Goal: Find specific page/section: Find specific page/section

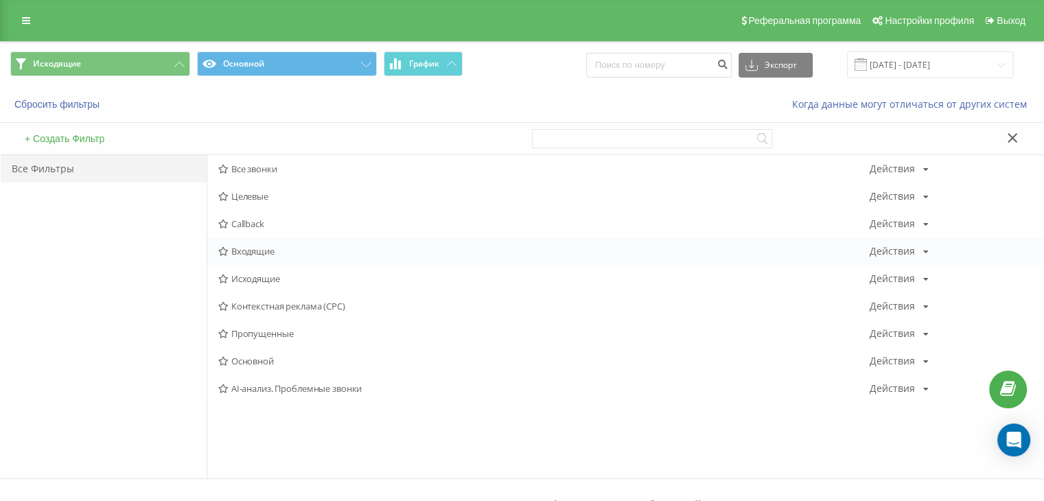
click at [250, 249] on span "Входящие" at bounding box center [544, 251] width 652 height 10
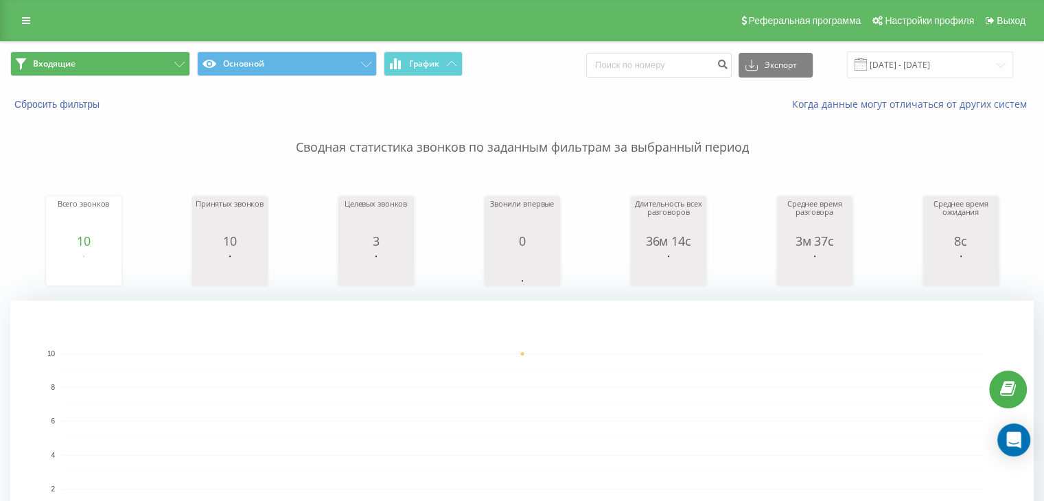
click at [156, 64] on button "Входящие" at bounding box center [100, 63] width 180 height 25
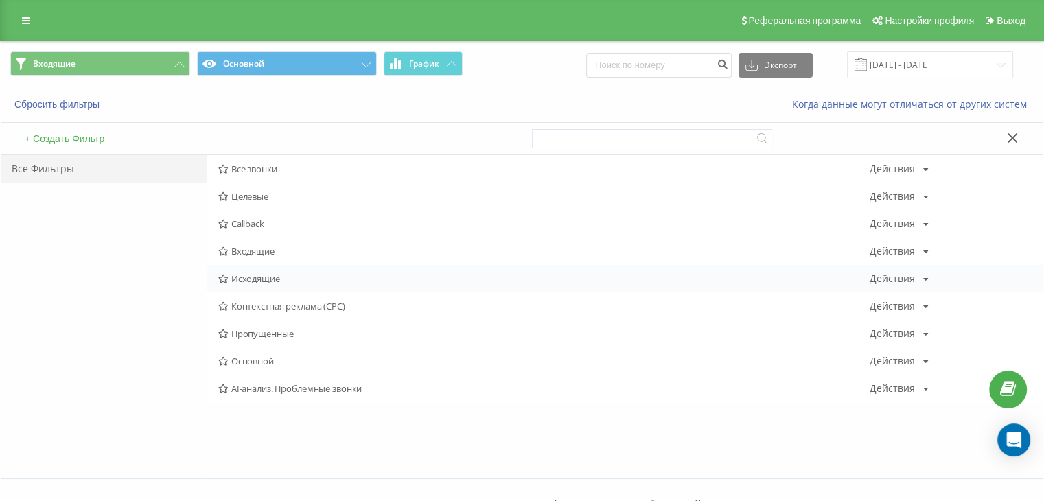
click at [240, 282] on span "Исходящие" at bounding box center [544, 279] width 652 height 10
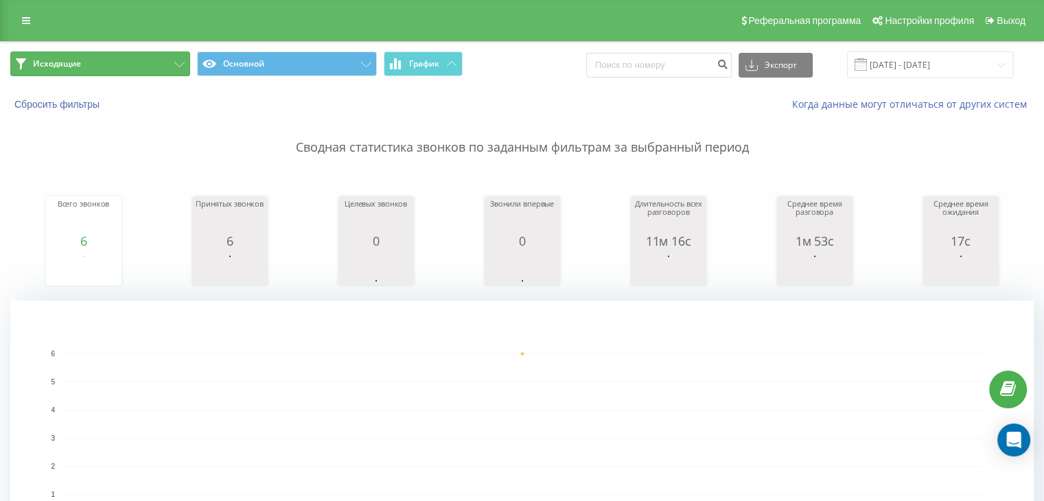
click at [80, 70] on button "Исходящие" at bounding box center [100, 63] width 180 height 25
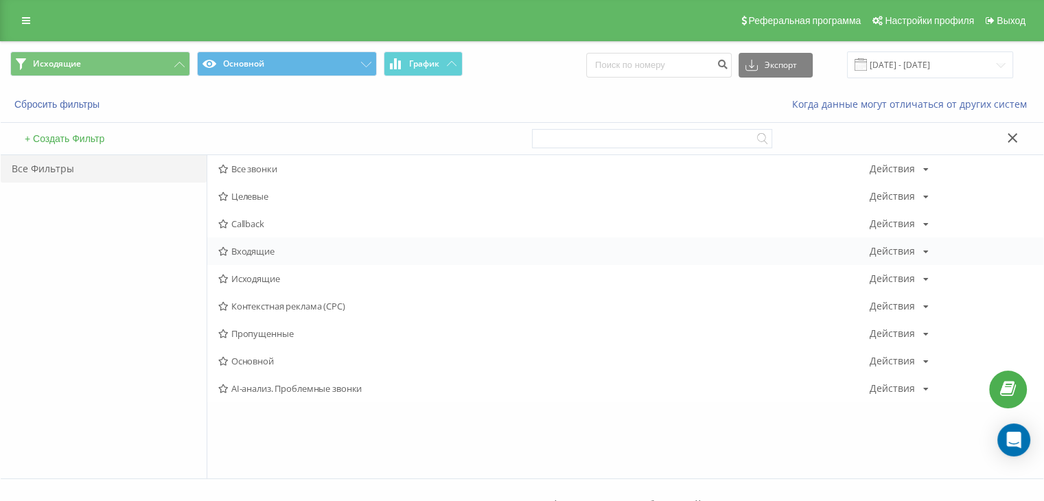
click at [254, 246] on span "Входящие" at bounding box center [544, 251] width 652 height 10
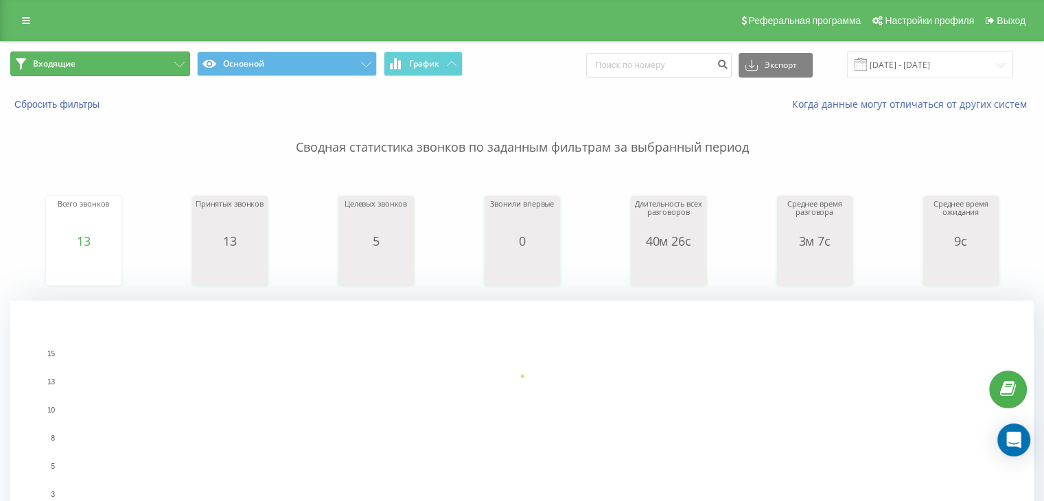
click at [143, 68] on button "Входящие" at bounding box center [100, 63] width 180 height 25
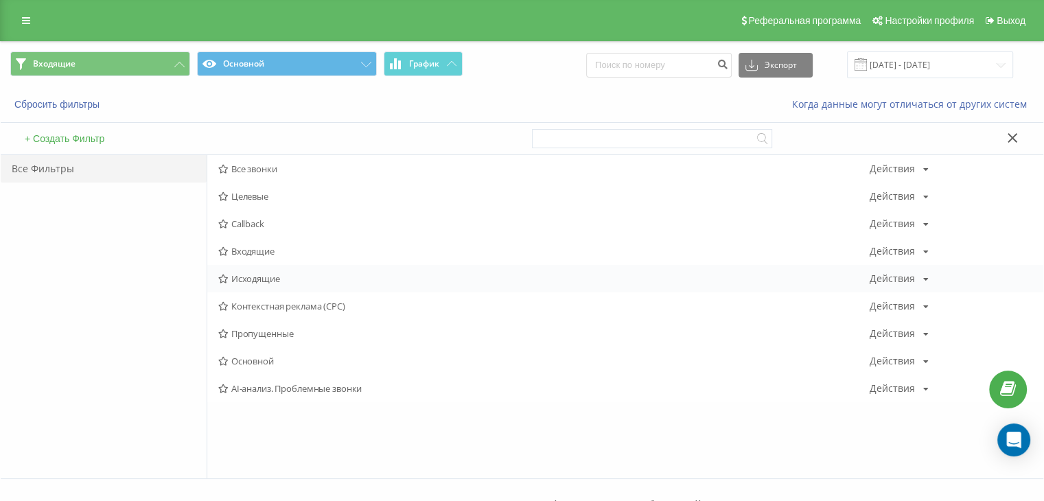
click at [257, 270] on div "Исходящие Действия Редактировать Копировать Удалить По умолчанию Поделиться" at bounding box center [625, 278] width 836 height 27
click at [255, 274] on span "Исходящие" at bounding box center [544, 279] width 652 height 10
